Goal: Information Seeking & Learning: Understand process/instructions

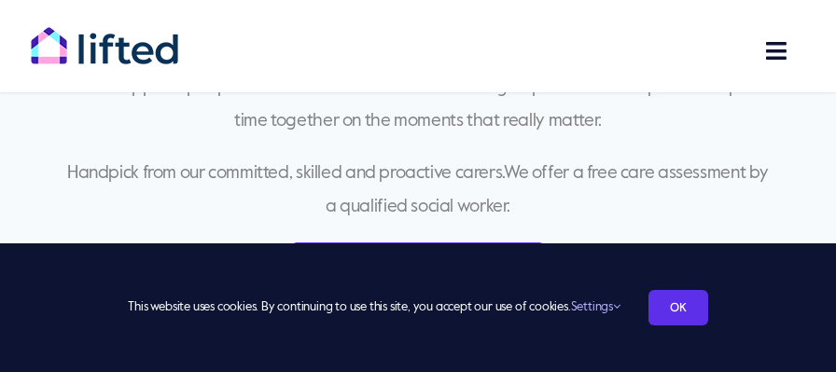
scroll to position [865, 0]
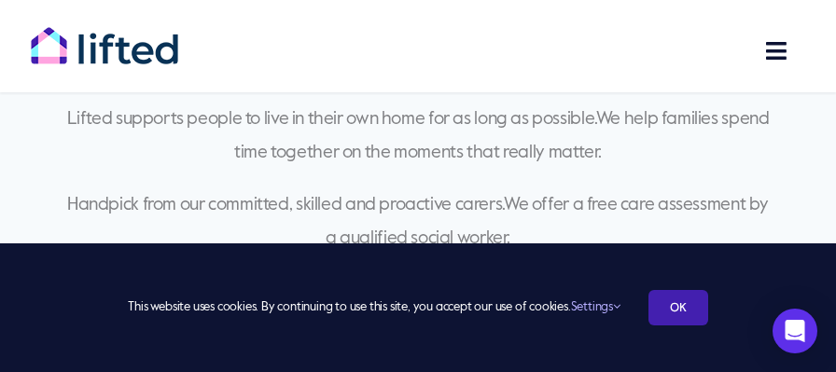
click at [679, 307] on link "OK" at bounding box center [679, 307] width 60 height 35
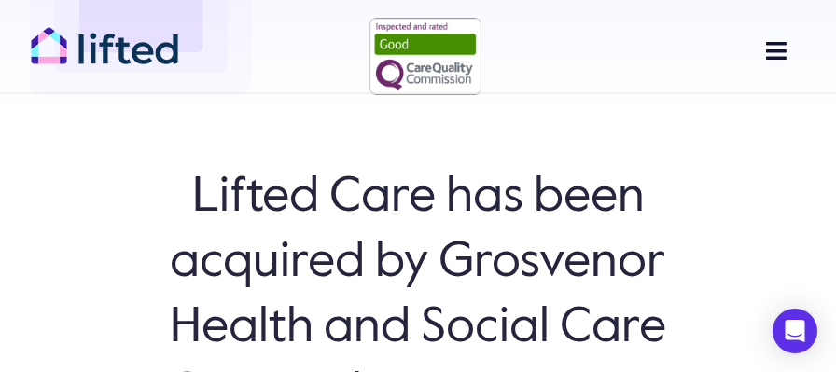
scroll to position [0, 0]
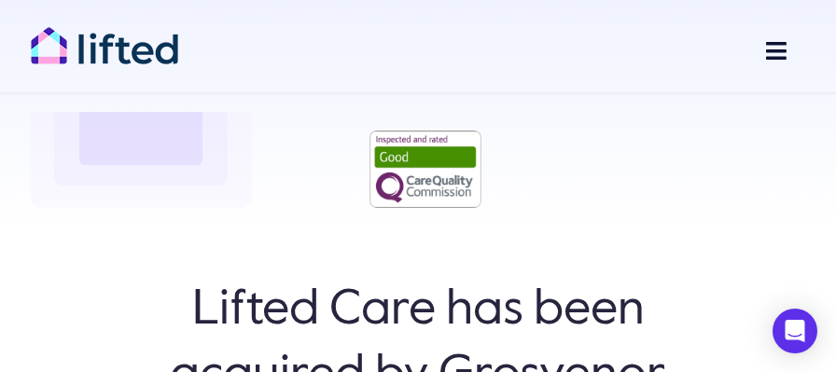
click at [776, 53] on span "Main Menu" at bounding box center [775, 50] width 23 height 23
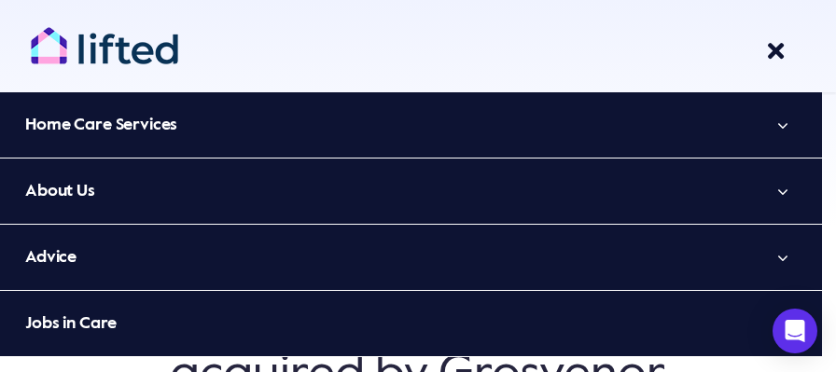
click at [797, 132] on button "Open submenu of Home Care Services" at bounding box center [783, 124] width 78 height 65
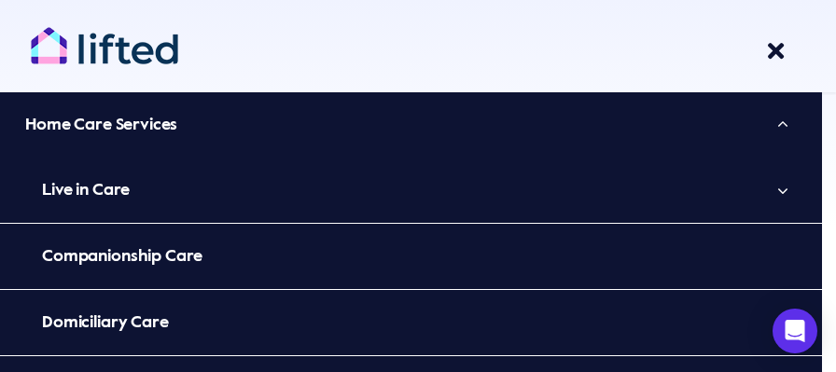
click at [91, 190] on span "Live in Care" at bounding box center [86, 190] width 88 height 30
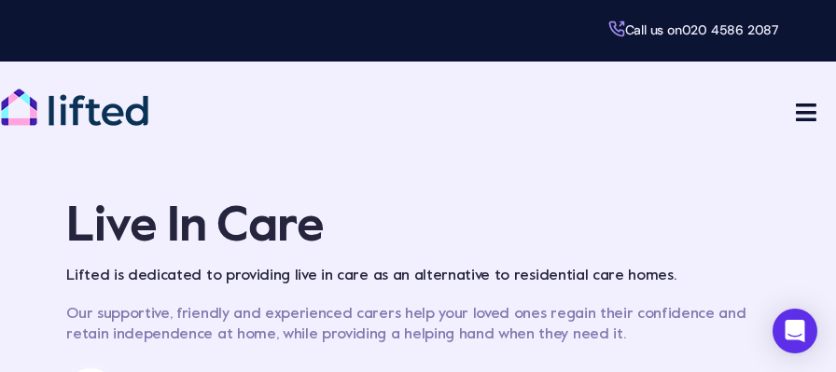
click at [802, 109] on span "NEW B Live In Care Header Menu" at bounding box center [805, 112] width 23 height 23
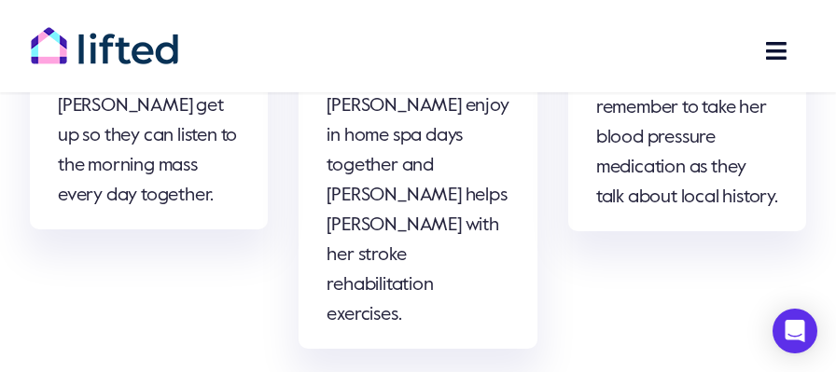
scroll to position [7144, 0]
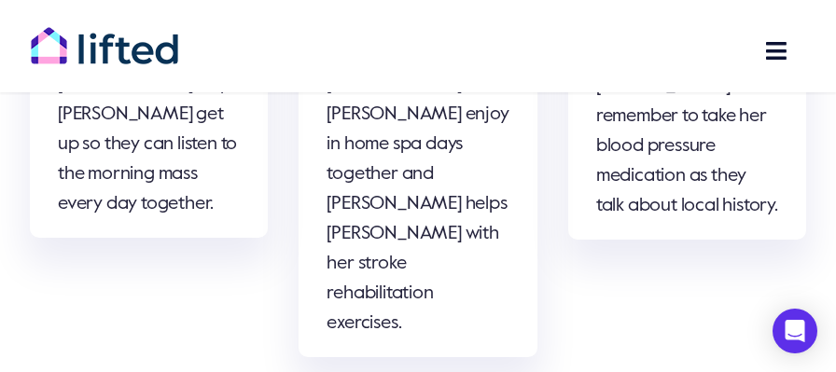
click at [776, 42] on span "Main Menu" at bounding box center [775, 50] width 23 height 23
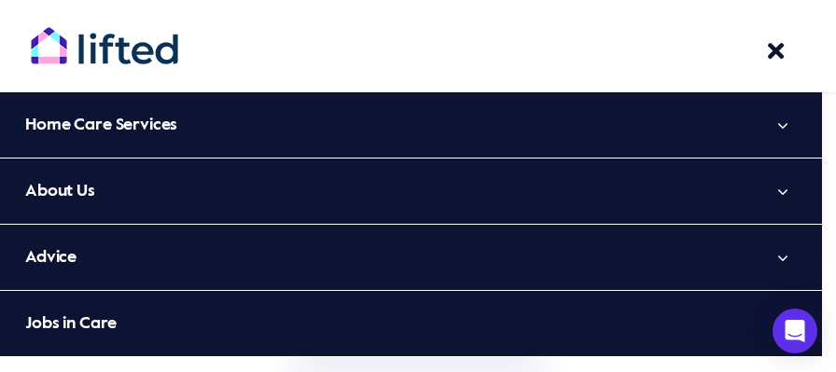
click at [792, 189] on button "Open submenu of About Us" at bounding box center [783, 191] width 78 height 65
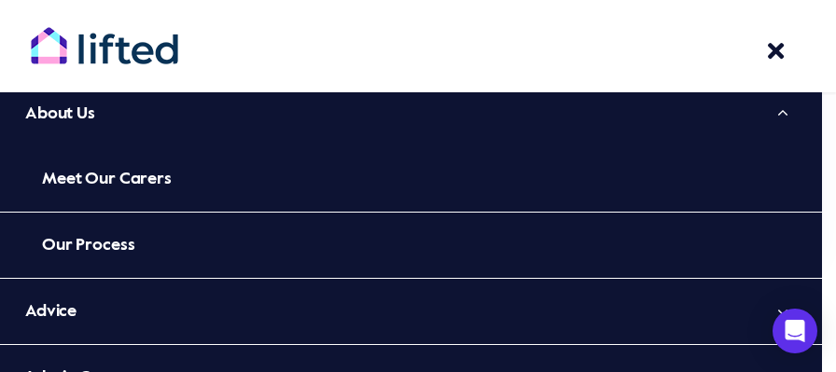
scroll to position [7161, 0]
click at [98, 244] on span "Our Process" at bounding box center [88, 245] width 92 height 30
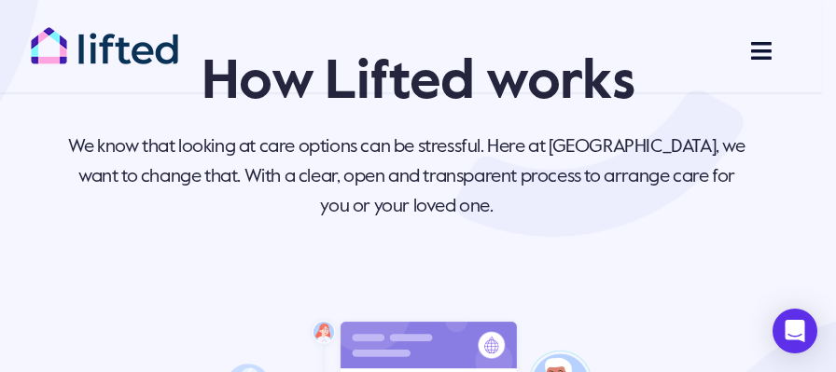
click at [761, 44] on span "Main Menu" at bounding box center [761, 50] width 23 height 23
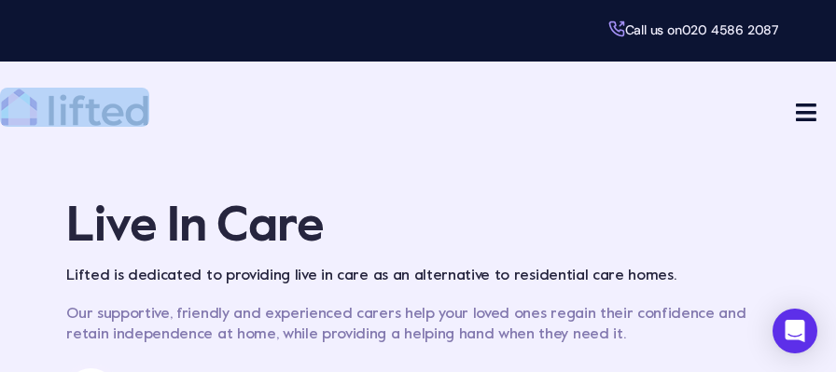
drag, startPoint x: 833, startPoint y: 30, endPoint x: 840, endPoint y: 69, distance: 39.7
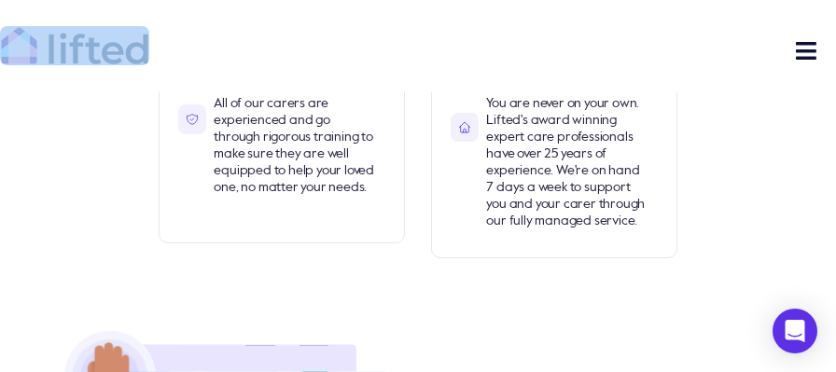
scroll to position [2420, 0]
